Goal: Information Seeking & Learning: Check status

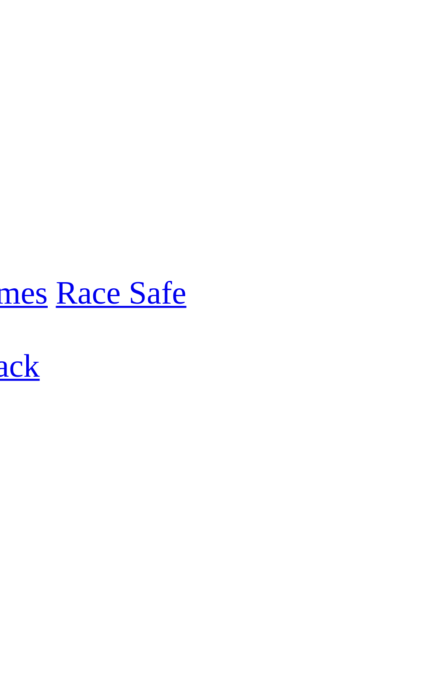
click at [19, 366] on link "F" at bounding box center [17, 369] width 4 height 7
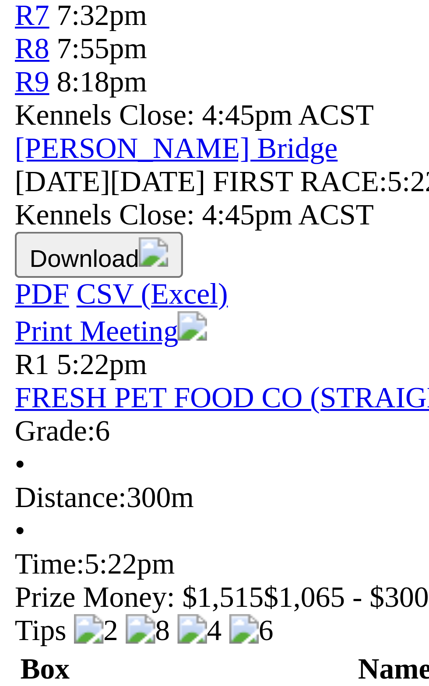
scroll to position [7, 0]
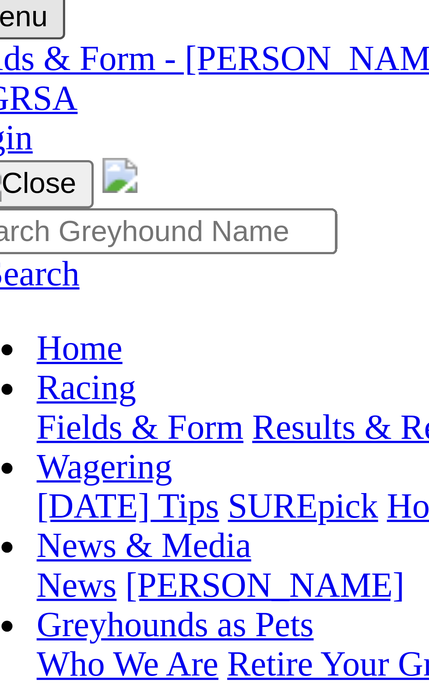
scroll to position [0, 0]
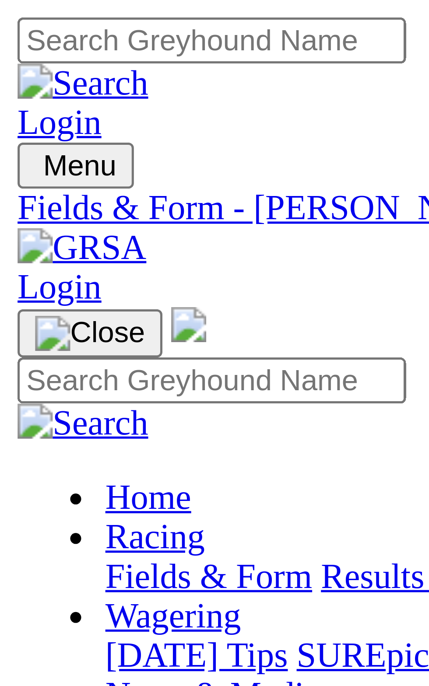
click at [7, 35] on img "Toggle navigation" at bounding box center [7, 35] width 0 height 0
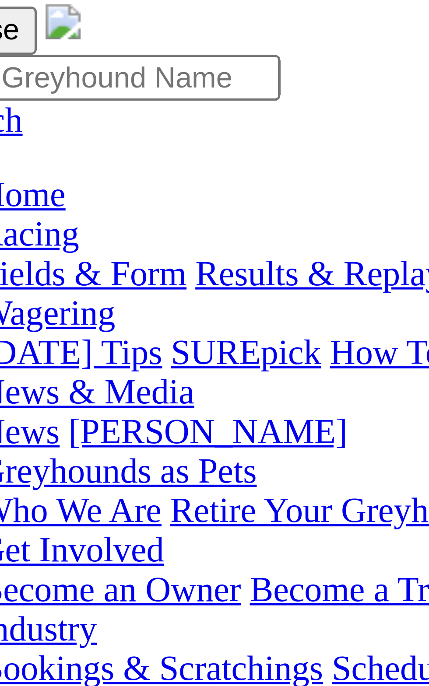
click at [71, 119] on link "Results & Replays" at bounding box center [90, 114] width 52 height 7
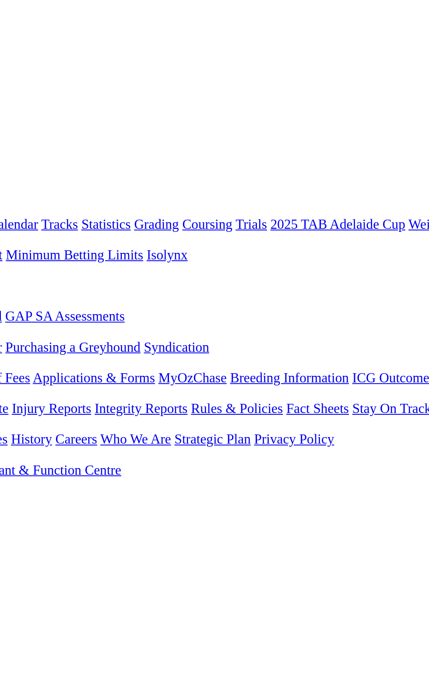
click at [23, 503] on link "5 1 8 7" at bounding box center [12, 506] width 19 height 7
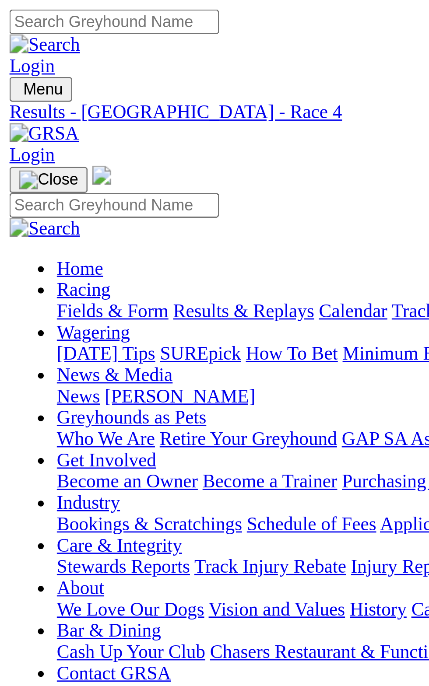
click at [12, 318] on span "R2" at bounding box center [7, 321] width 8 height 7
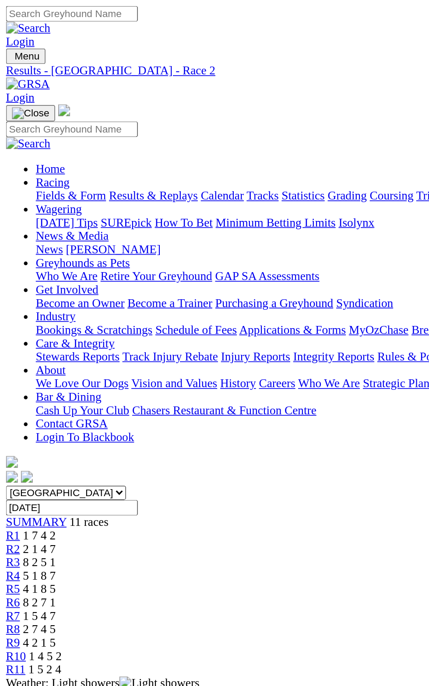
click at [12, 311] on link "R1" at bounding box center [7, 314] width 8 height 7
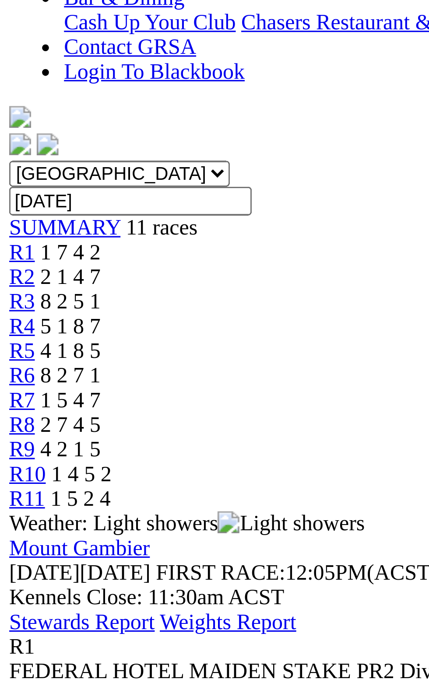
scroll to position [5, 0]
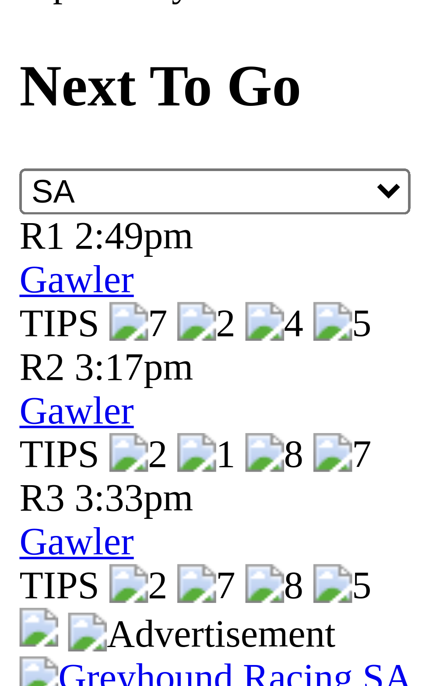
scroll to position [69, 0]
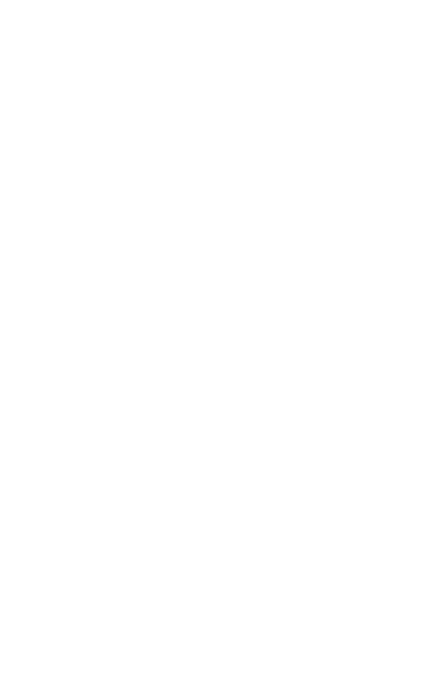
click at [259, 675] on div "1 2 3 8" at bounding box center [214, 679] width 422 height 9
click at [23, 676] on link "1 2 3 8" at bounding box center [12, 679] width 19 height 7
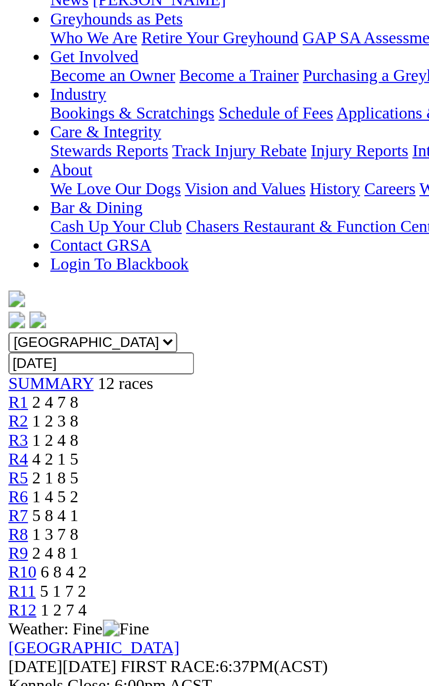
scroll to position [10, 0]
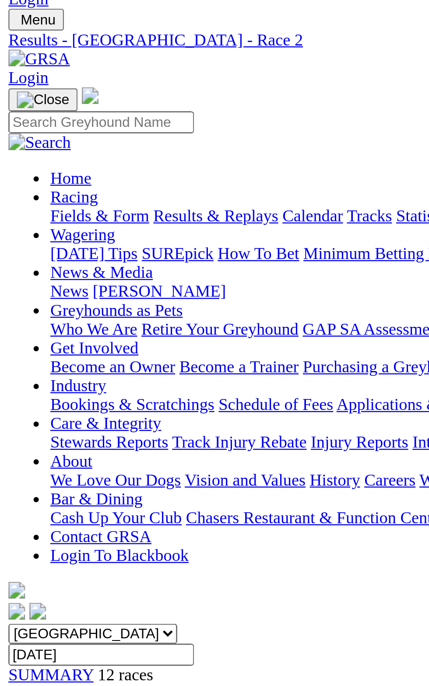
click at [12, 300] on span "R1" at bounding box center [7, 303] width 8 height 7
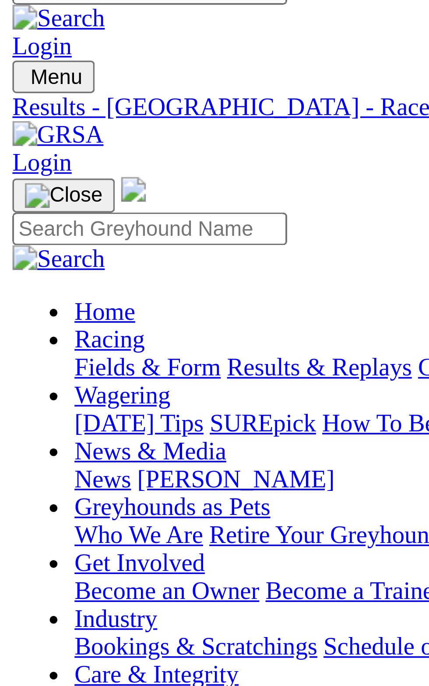
scroll to position [11, 0]
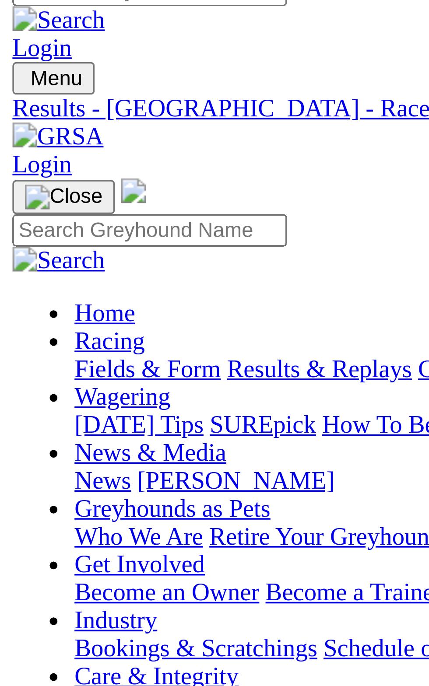
click at [33, 308] on span "1 2 3 8" at bounding box center [23, 311] width 19 height 7
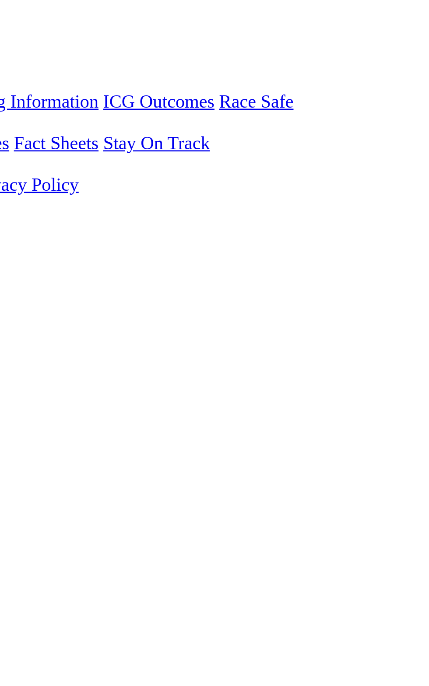
scroll to position [5, 0]
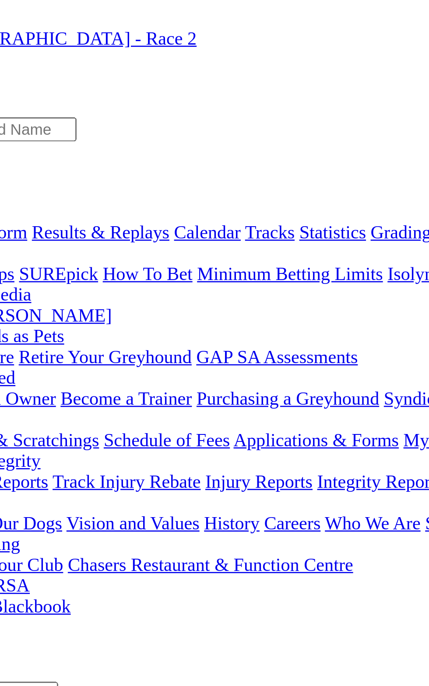
scroll to position [0, 0]
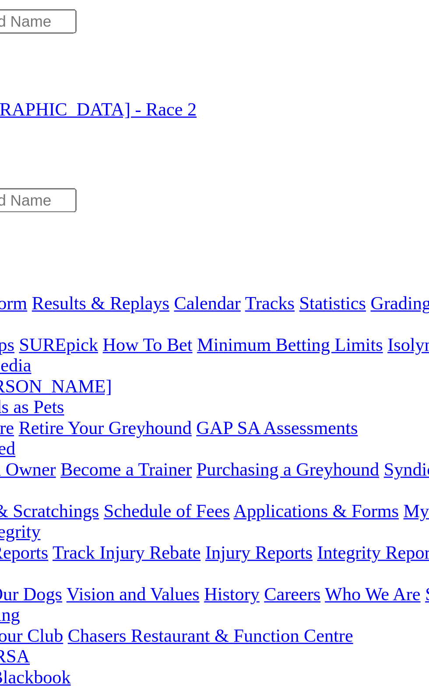
click at [33, 326] on span "1 2 4 8" at bounding box center [23, 329] width 19 height 7
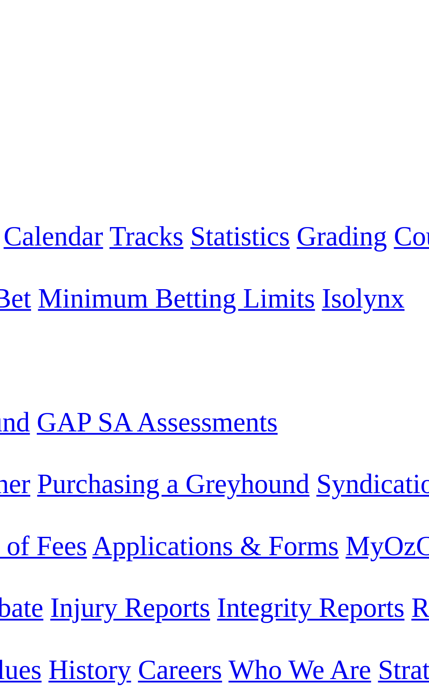
click at [33, 334] on span "4 2 1 5" at bounding box center [23, 337] width 19 height 7
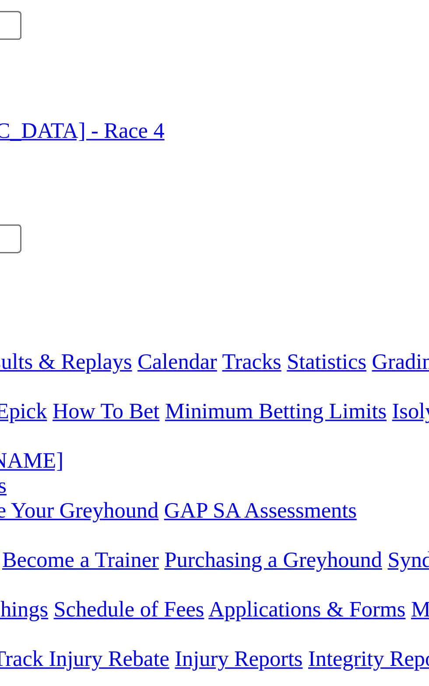
click at [12, 342] on span "R5" at bounding box center [7, 345] width 8 height 7
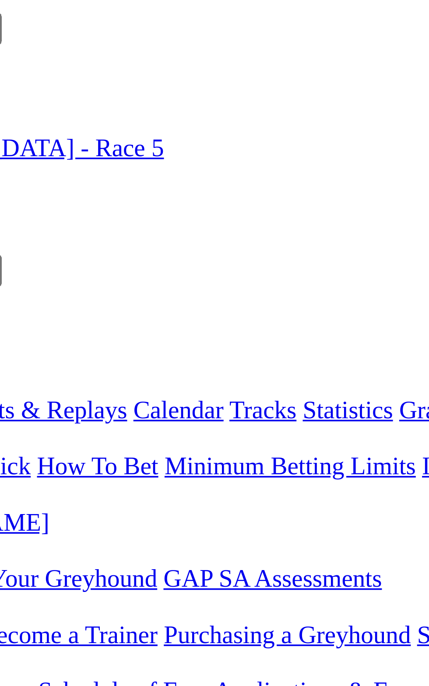
click at [33, 334] on span "4 2 1 5" at bounding box center [23, 337] width 19 height 7
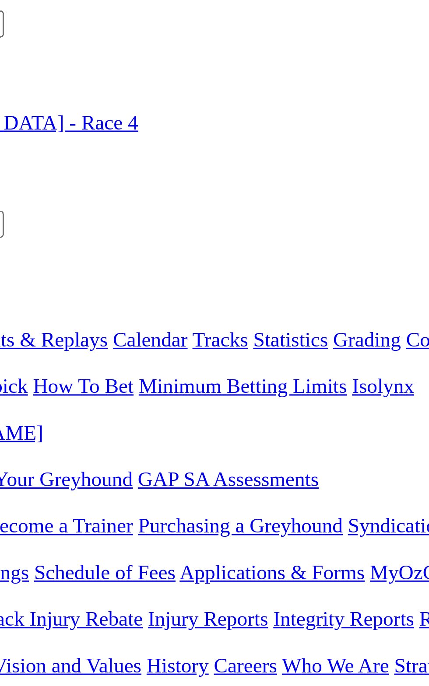
click at [12, 342] on span "R5" at bounding box center [7, 345] width 8 height 7
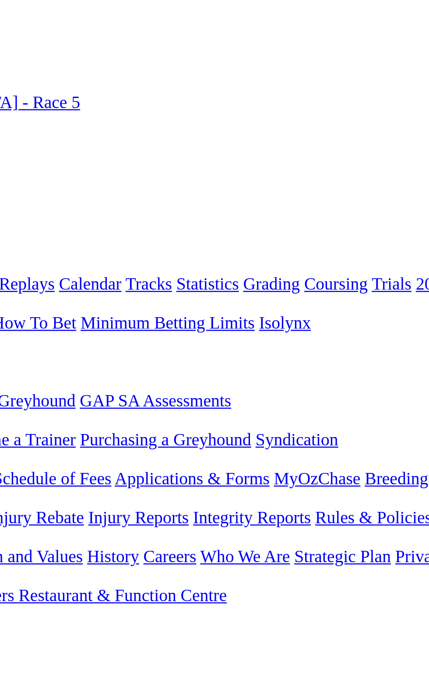
click at [12, 350] on span "R6" at bounding box center [7, 353] width 8 height 7
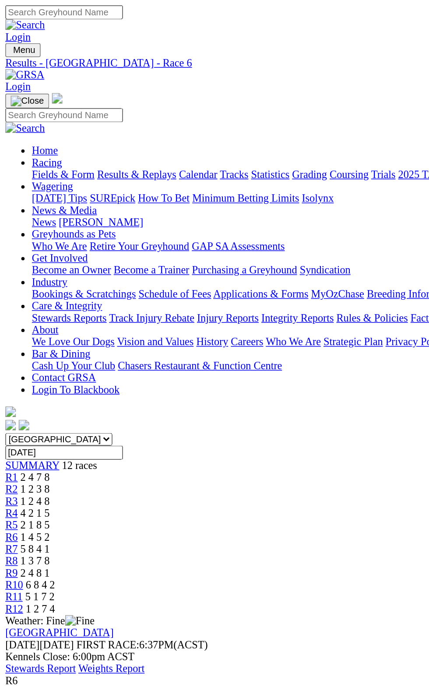
click at [33, 358] on span "5 8 4 1" at bounding box center [23, 361] width 19 height 7
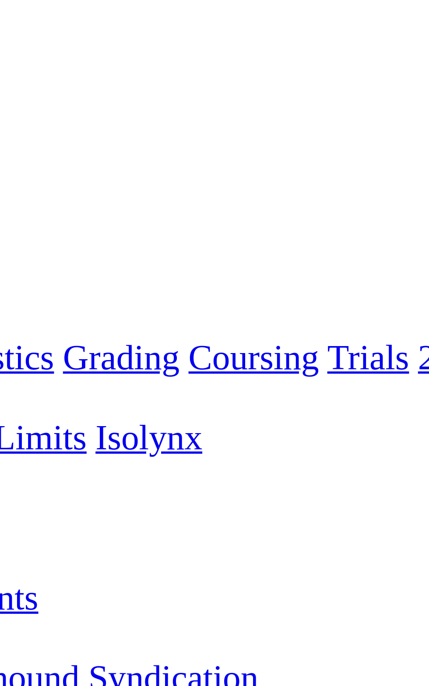
scroll to position [43, 0]
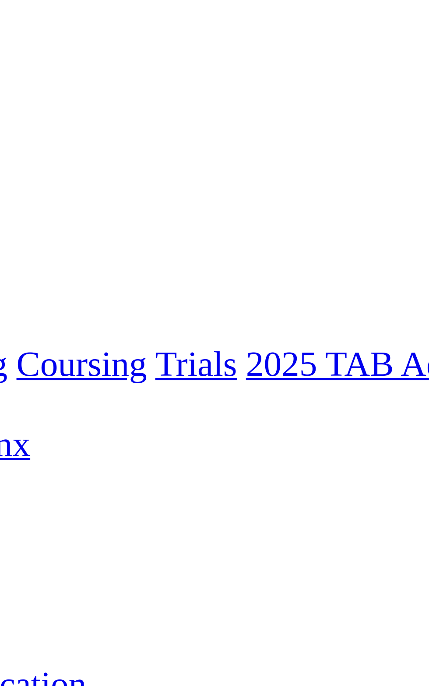
click at [12, 322] on span "R8" at bounding box center [7, 325] width 8 height 7
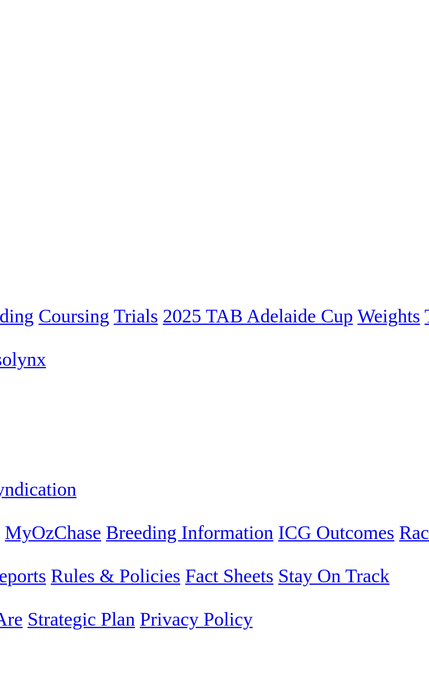
click at [12, 374] on link "R9" at bounding box center [7, 377] width 8 height 7
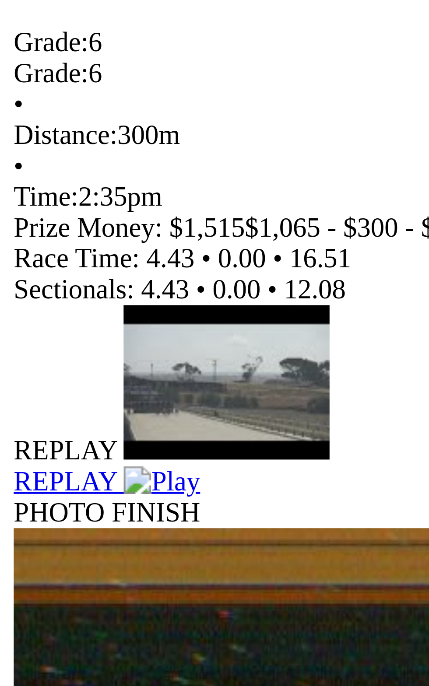
scroll to position [133, 0]
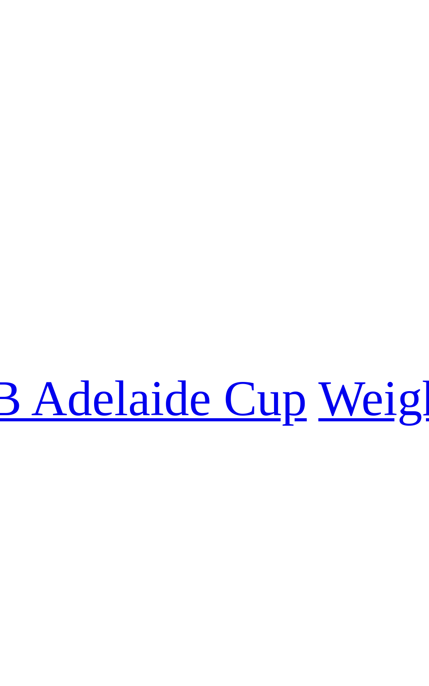
click at [324, 381] on div "R10 6 8 4 2" at bounding box center [214, 385] width 422 height 8
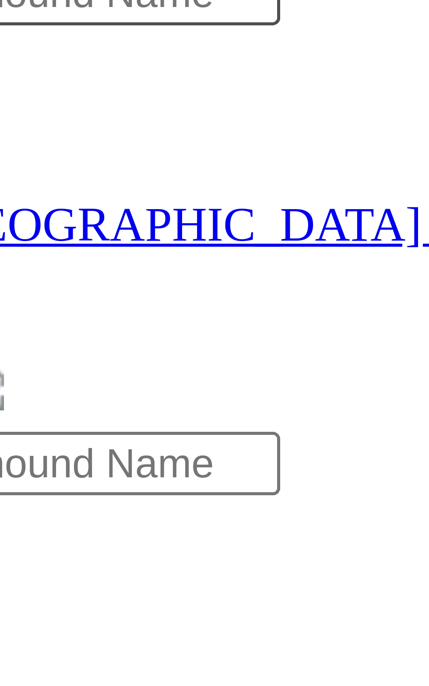
click at [12, 311] on span "R1" at bounding box center [7, 314] width 8 height 7
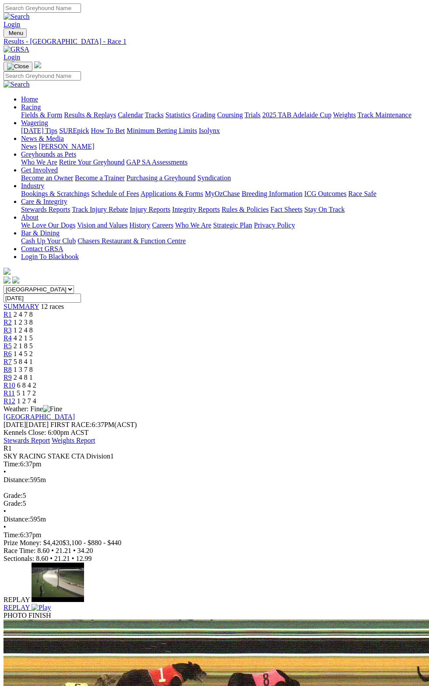
click at [81, 294] on input "[DATE]" at bounding box center [41, 298] width 77 height 9
type input "Yesterday, 2 Oct 2025"
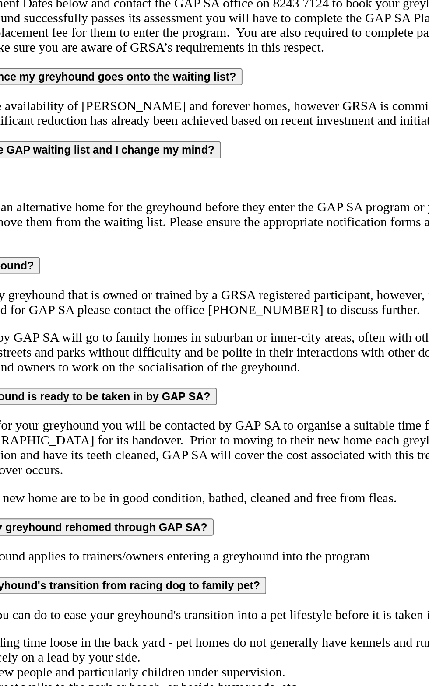
scroll to position [588, 0]
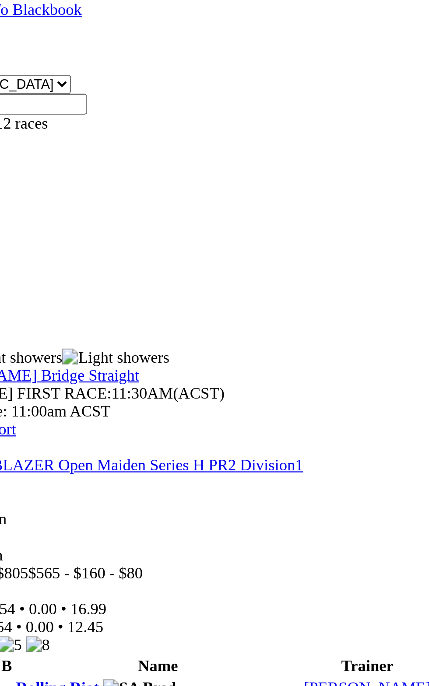
scroll to position [117, 0]
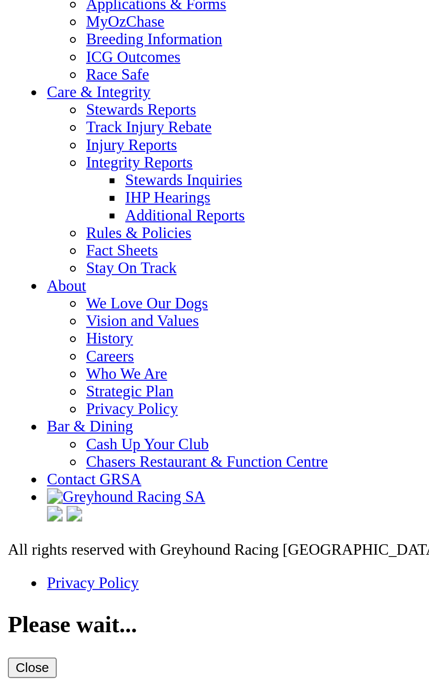
scroll to position [3098, 0]
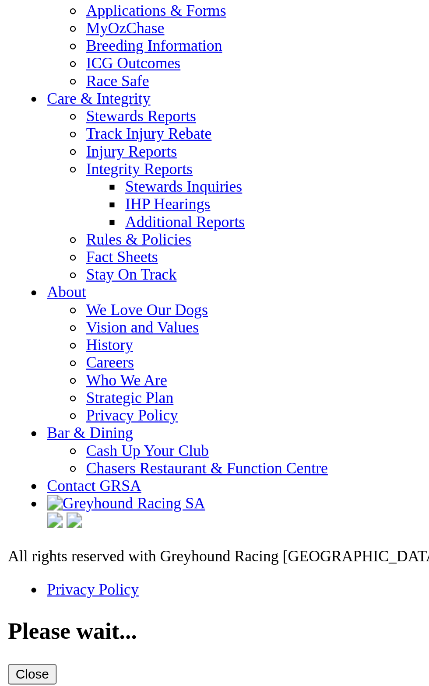
click at [38, 13] on link "Calendar" at bounding box center [50, 8] width 25 height 7
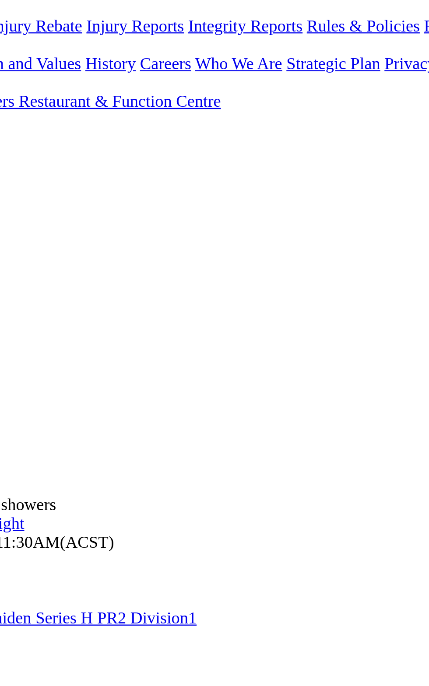
scroll to position [7, 0]
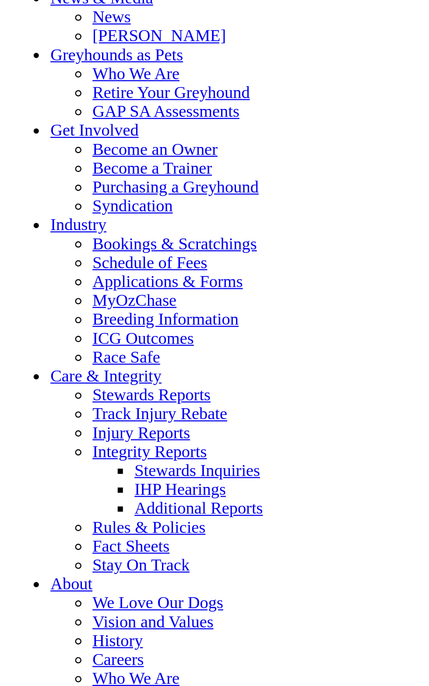
scroll to position [3113, 0]
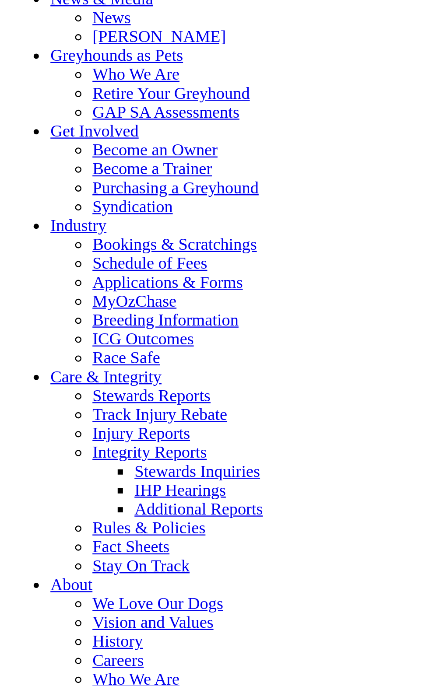
click at [38, 5] on link "Results & Replays" at bounding box center [64, 0] width 52 height 7
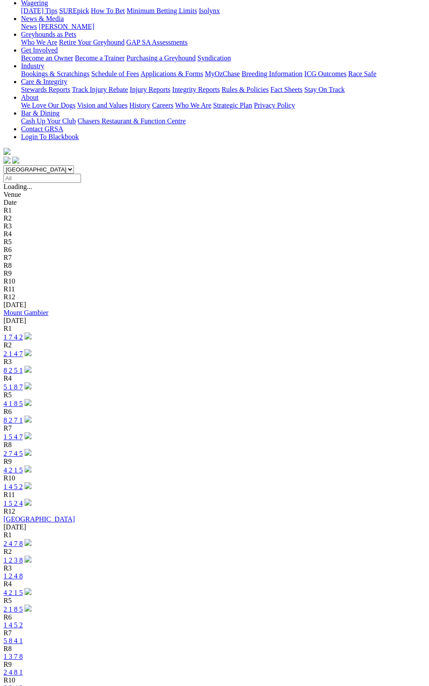
scroll to position [109, 0]
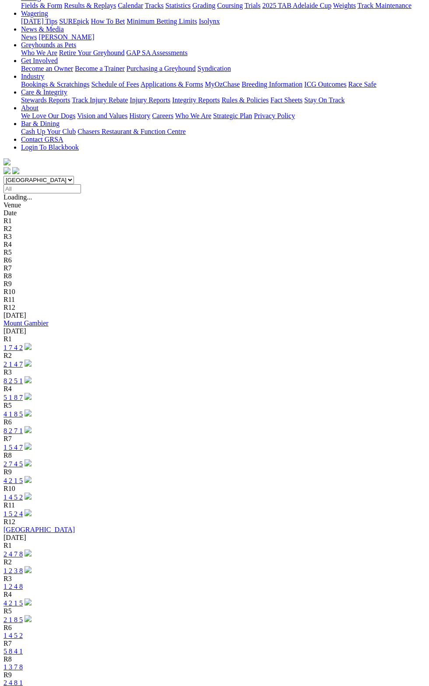
click at [23, 663] on link "1 3 7 8" at bounding box center [12, 666] width 19 height 7
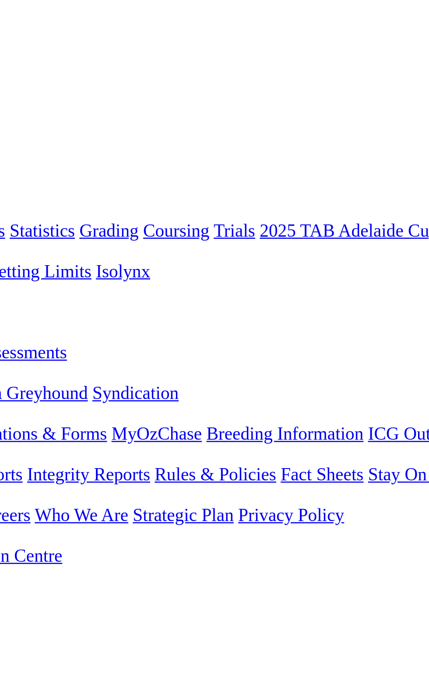
click at [12, 374] on span "R9" at bounding box center [7, 377] width 8 height 7
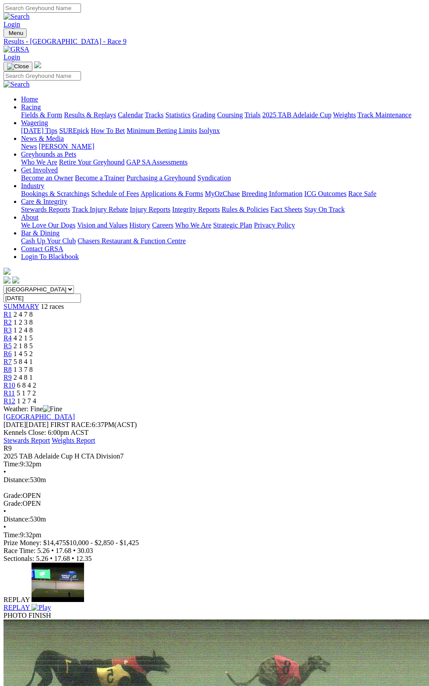
click at [15, 381] on link "R10" at bounding box center [9, 384] width 12 height 7
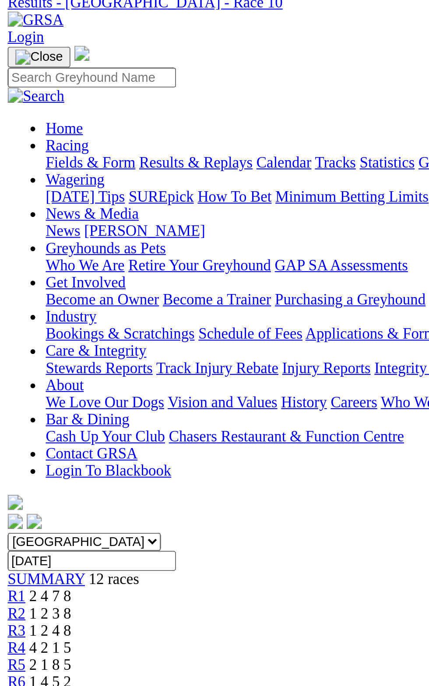
click at [194, 539] on div "Prize Money: $4,050 $2,835 - $810 - $405" at bounding box center [214, 543] width 422 height 8
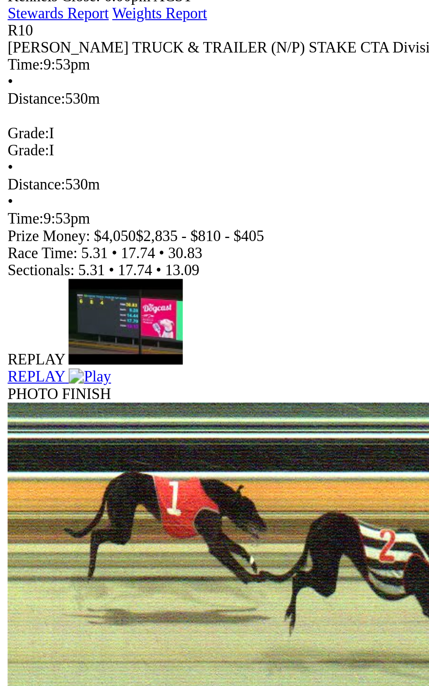
scroll to position [259, 0]
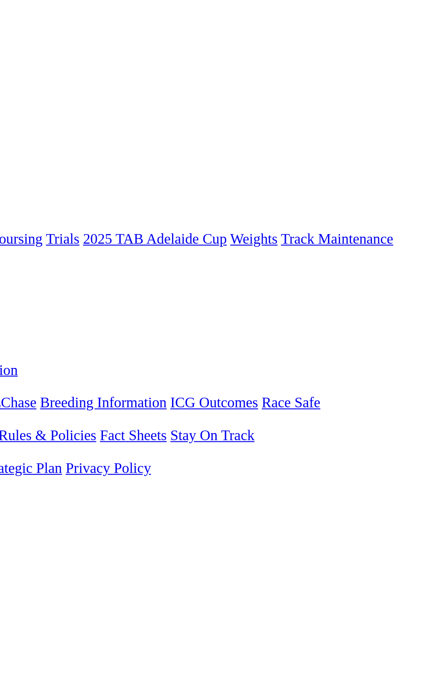
click at [15, 381] on link "R10" at bounding box center [9, 384] width 12 height 7
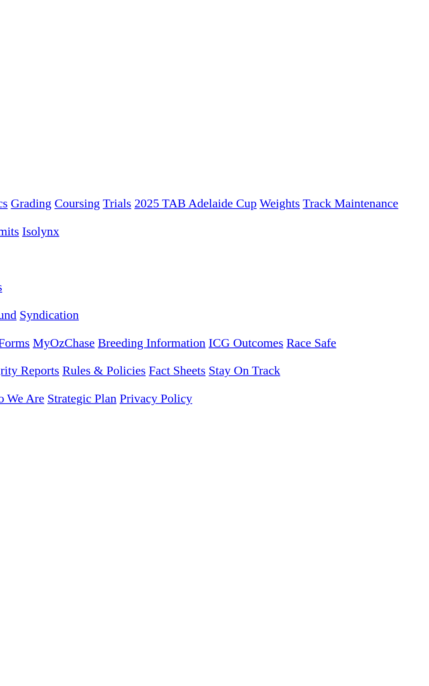
click at [15, 389] on span "R11" at bounding box center [8, 392] width 11 height 7
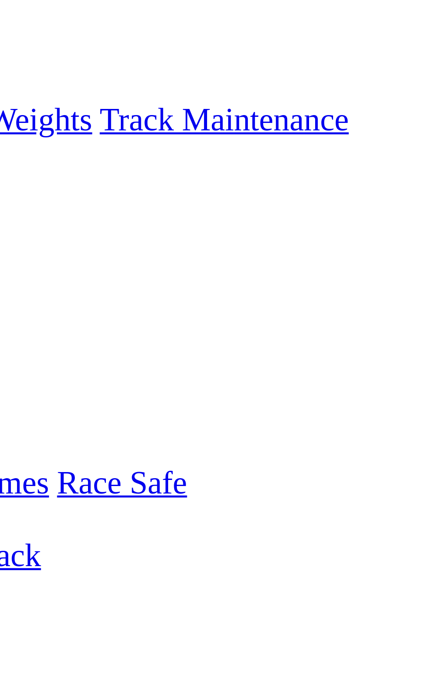
click at [93, 547] on span "34.74" at bounding box center [85, 550] width 16 height 7
click at [400, 444] on div "R11 SKID KIDS FINDON STAKE CTA Division1 Time: 10:11pm • Distance: 595m Grade: …" at bounding box center [214, 495] width 422 height 102
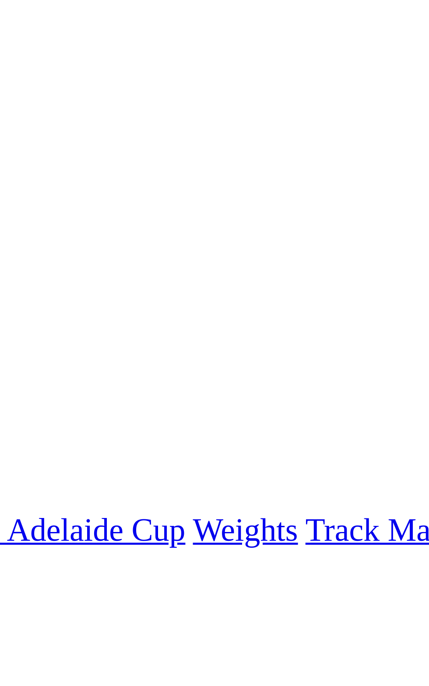
click at [377, 285] on div "South Australia New South Wales Northern Territory Queensland Tasmania Victoria…" at bounding box center [214, 345] width 422 height 120
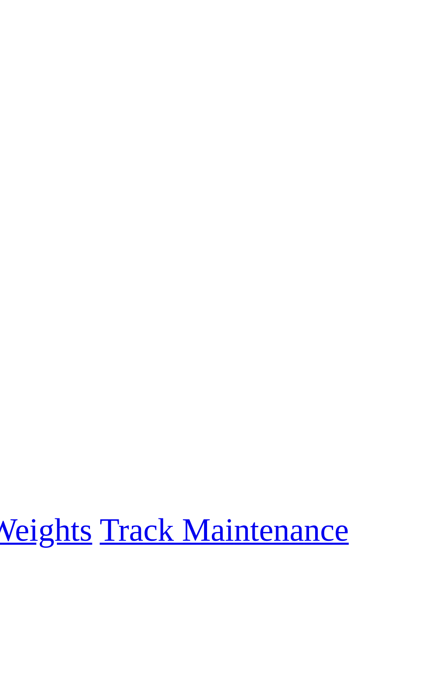
click at [36, 397] on span "1 2 7 4" at bounding box center [26, 400] width 19 height 7
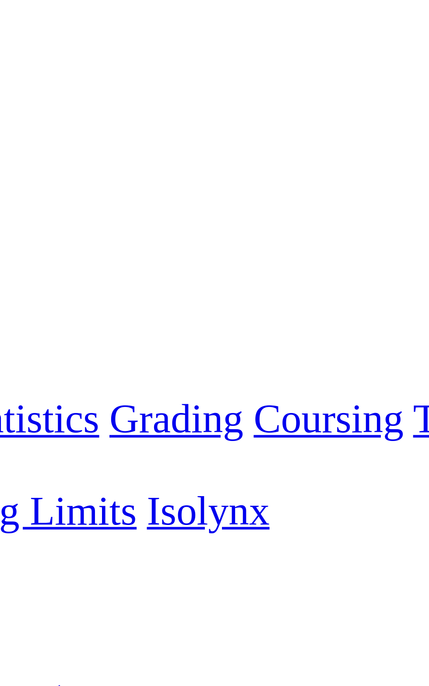
click at [33, 358] on span "5 8 4 1" at bounding box center [23, 361] width 19 height 7
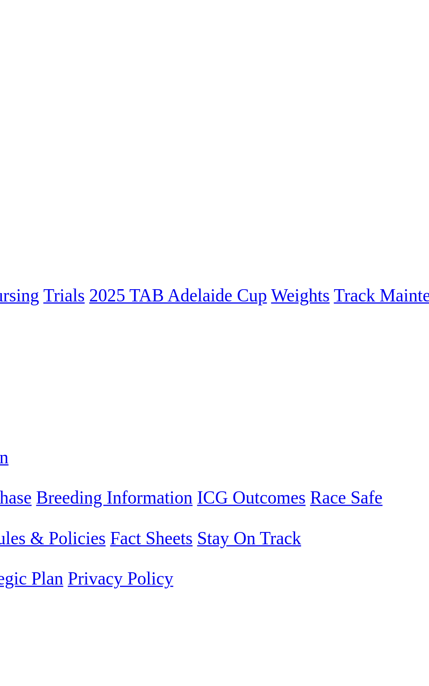
click at [36, 381] on span "6 8 4 2" at bounding box center [26, 384] width 19 height 7
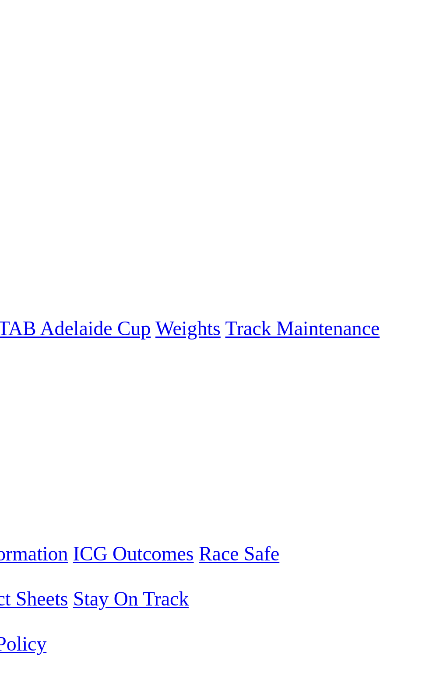
click at [15, 389] on link "R11" at bounding box center [8, 392] width 11 height 7
